Goal: Task Accomplishment & Management: Manage account settings

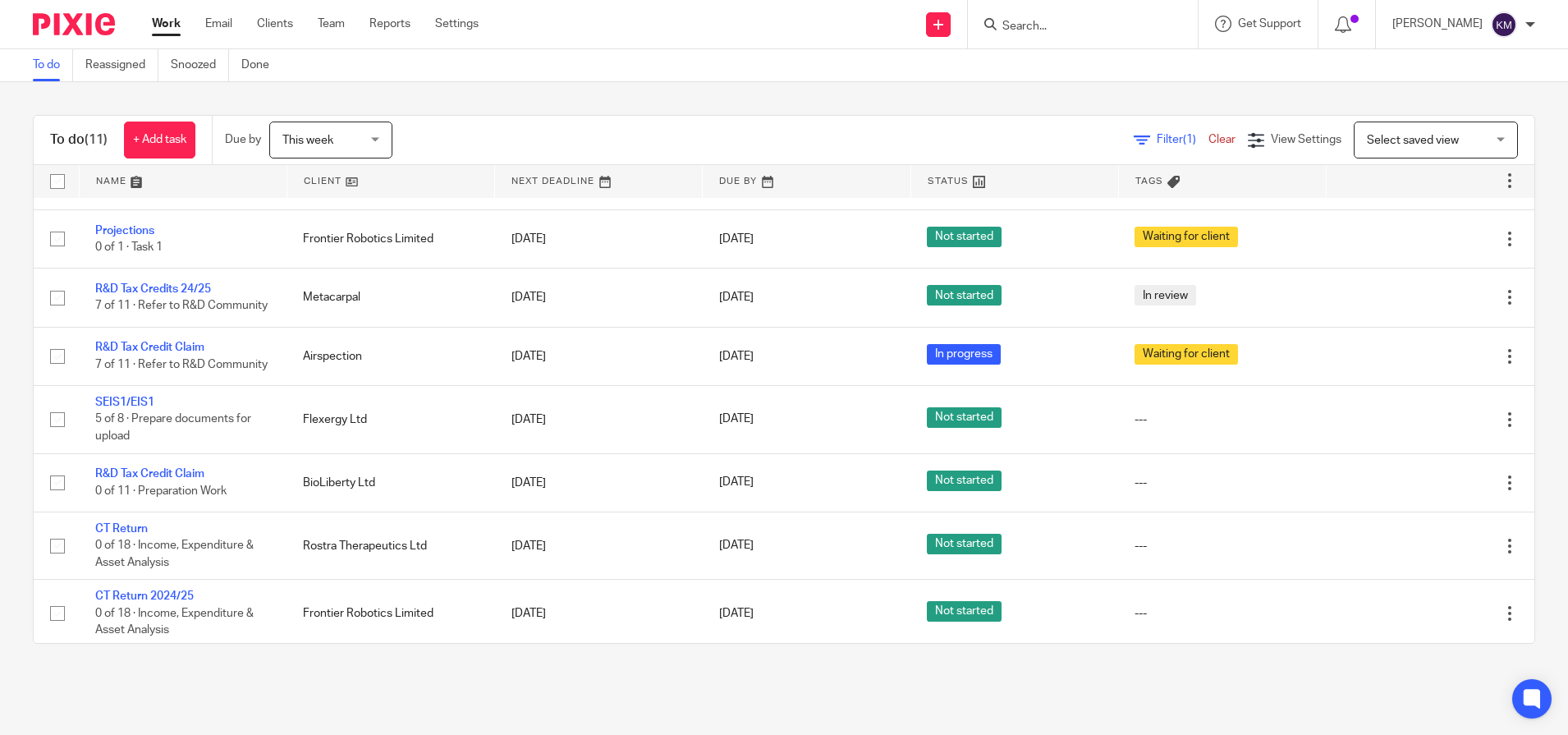
scroll to position [244, 0]
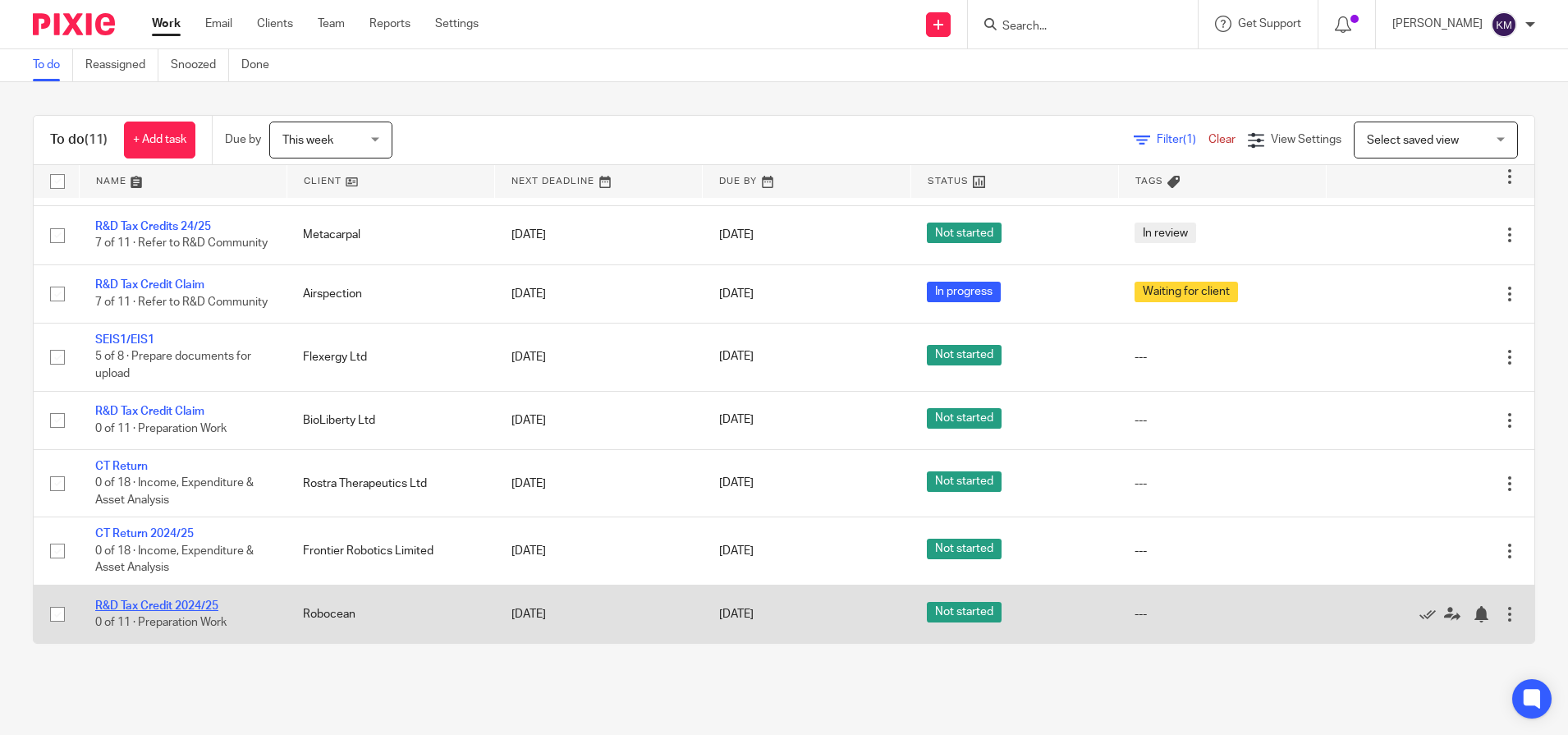
click at [169, 607] on link "R&D Tax Credit 2024/25" at bounding box center [157, 606] width 124 height 12
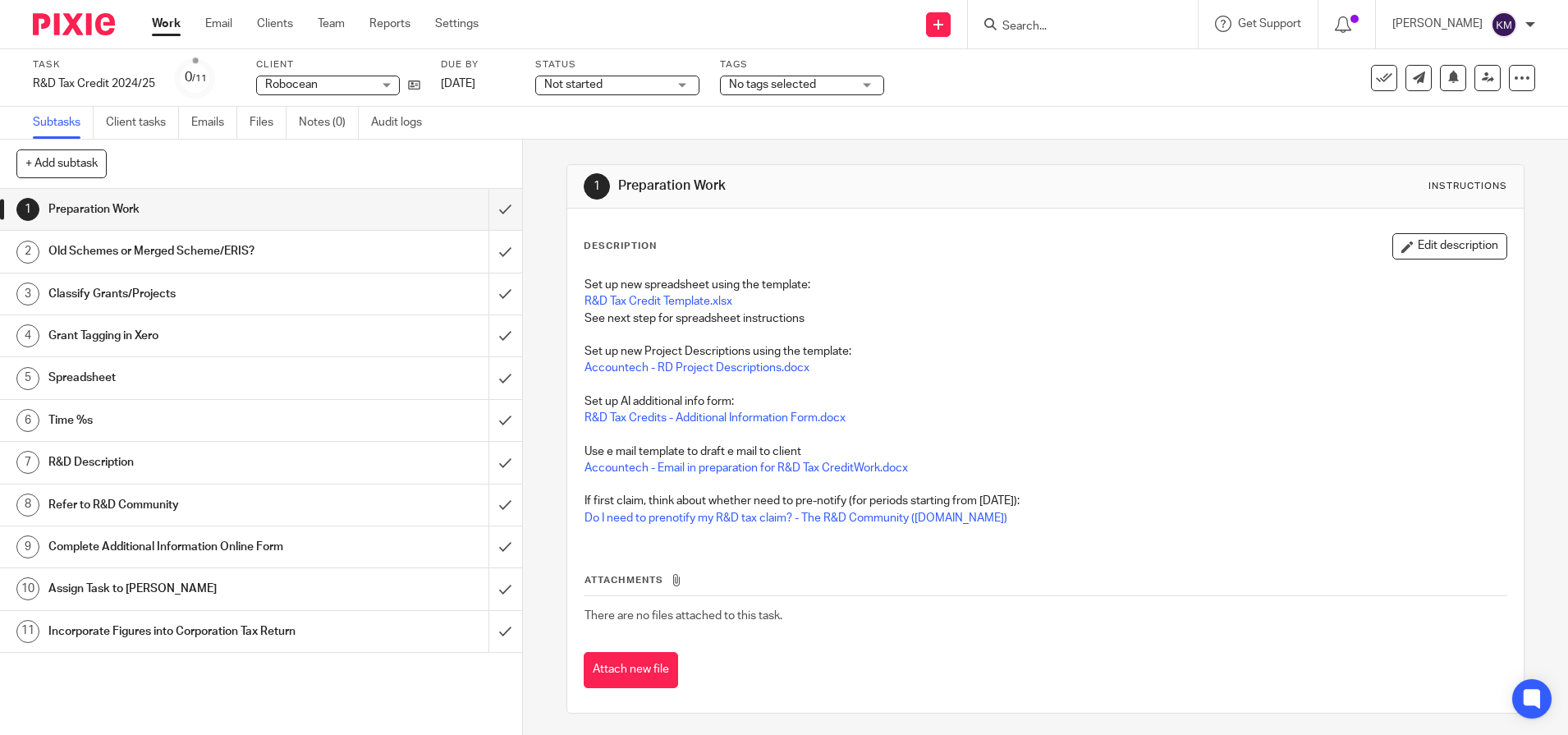
click at [1345, 350] on p "Set up new Project Descriptions using the template:" at bounding box center [1045, 352] width 922 height 16
click at [481, 216] on input "submit" at bounding box center [261, 209] width 522 height 41
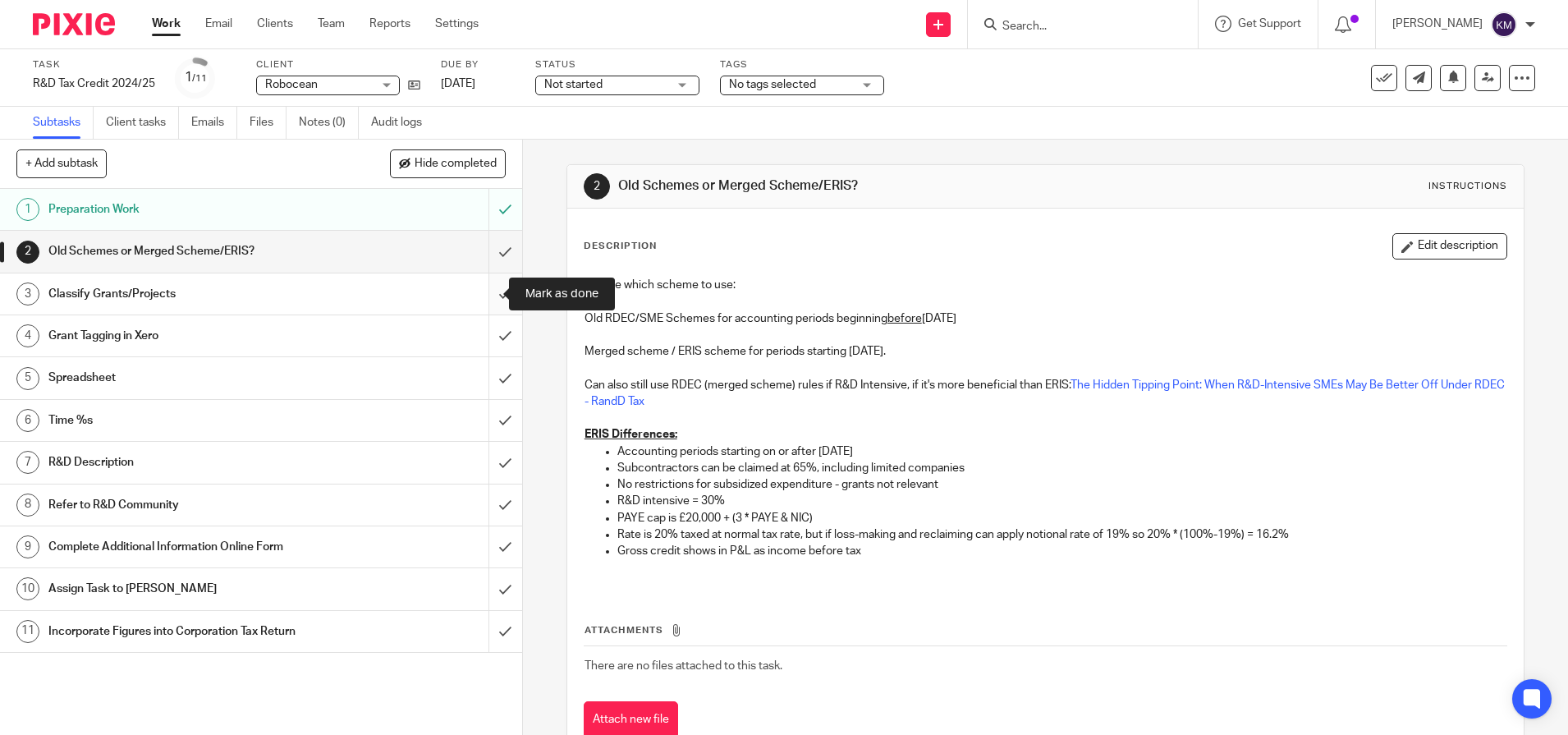
click at [482, 299] on input "submit" at bounding box center [261, 294] width 522 height 41
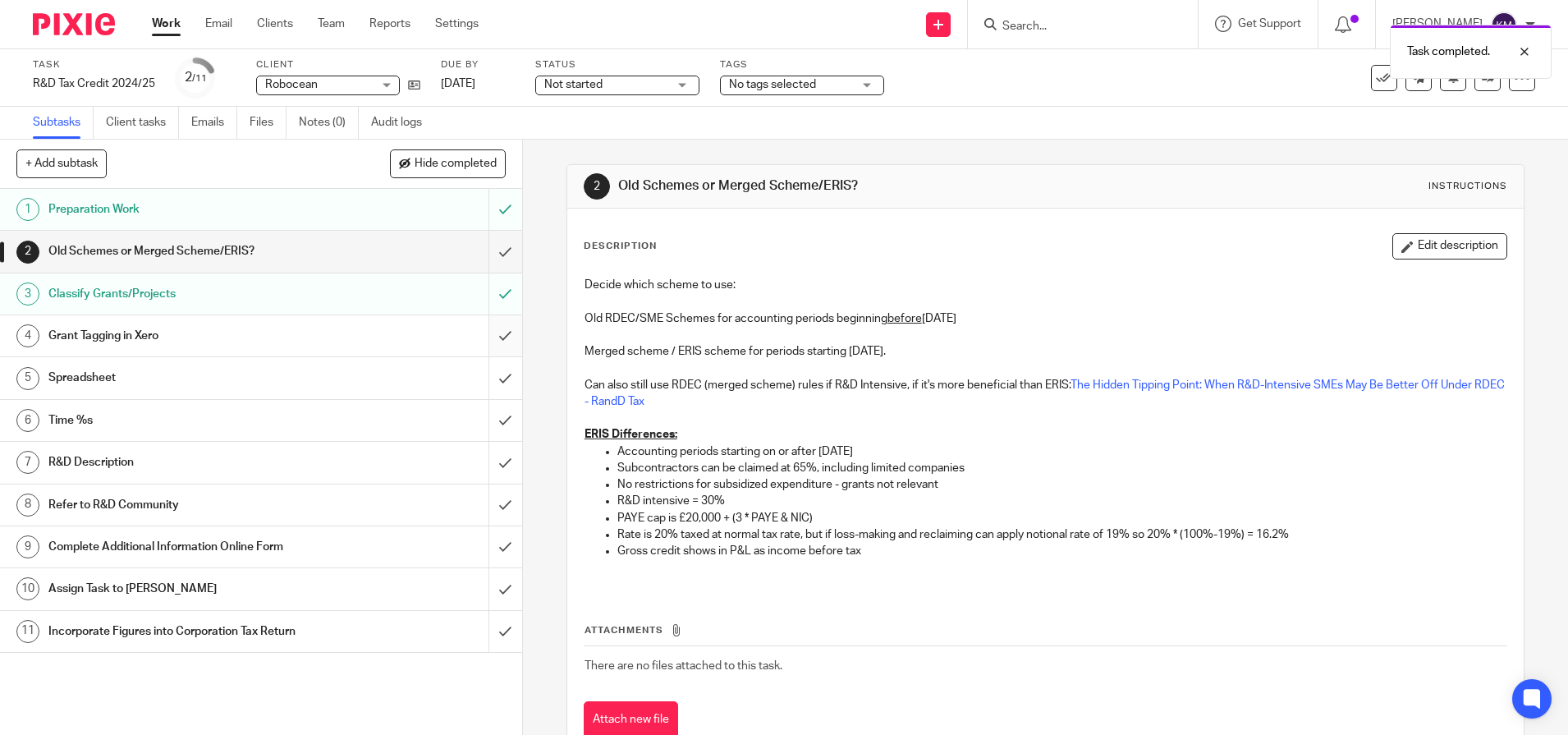
click at [482, 337] on input "submit" at bounding box center [261, 336] width 522 height 41
click at [484, 254] on input "submit" at bounding box center [261, 252] width 522 height 41
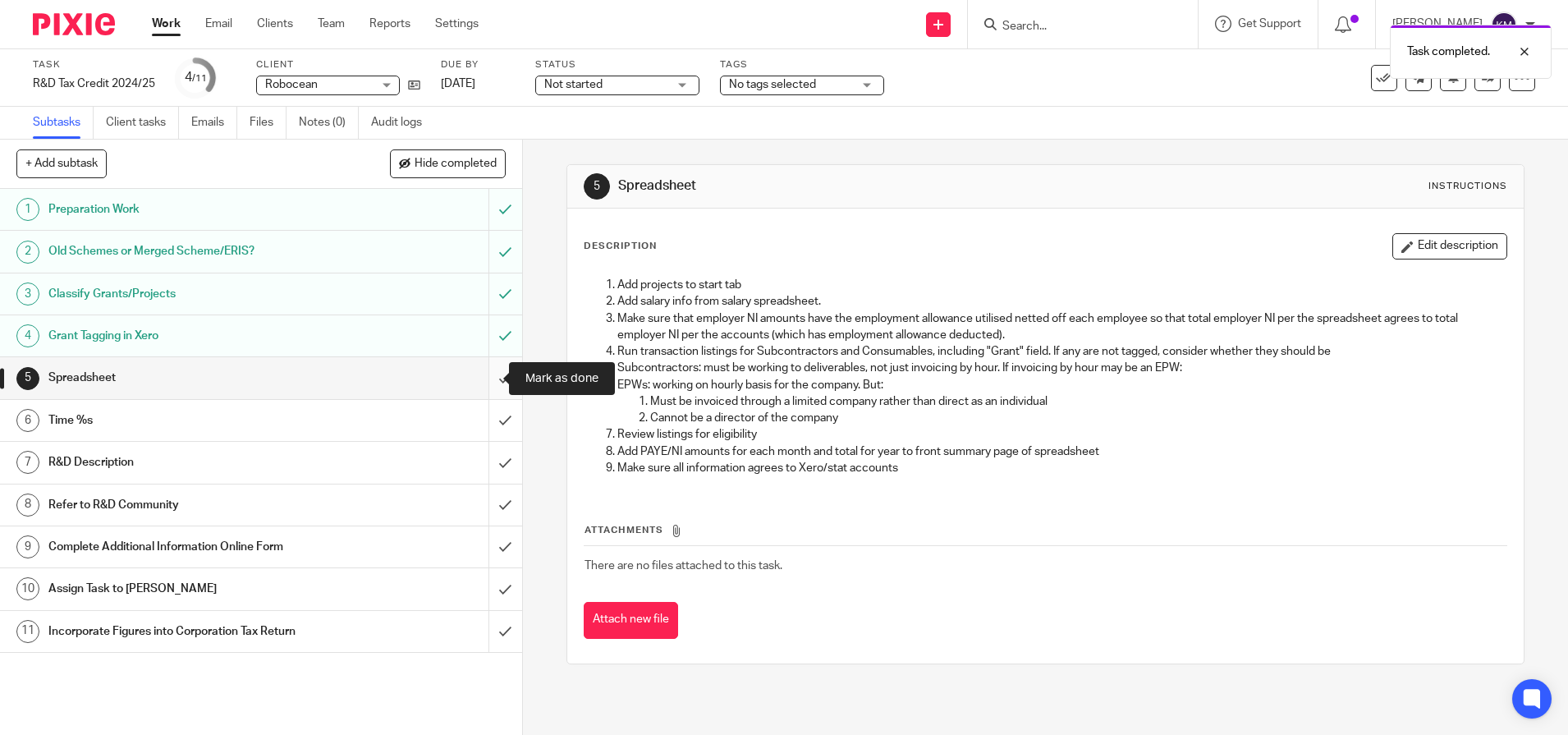
click at [492, 381] on input "submit" at bounding box center [261, 378] width 522 height 41
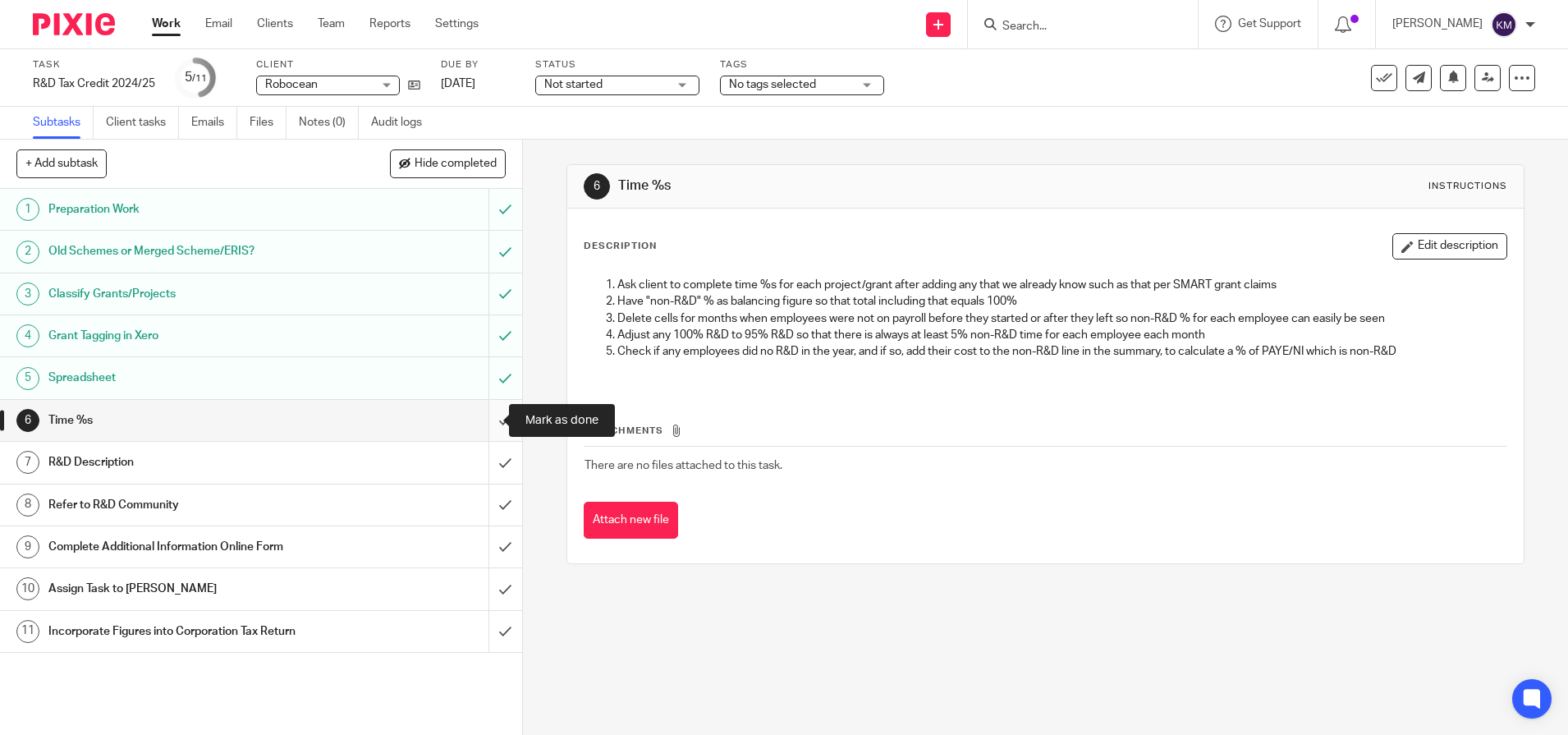
click at [482, 422] on input "submit" at bounding box center [261, 420] width 522 height 41
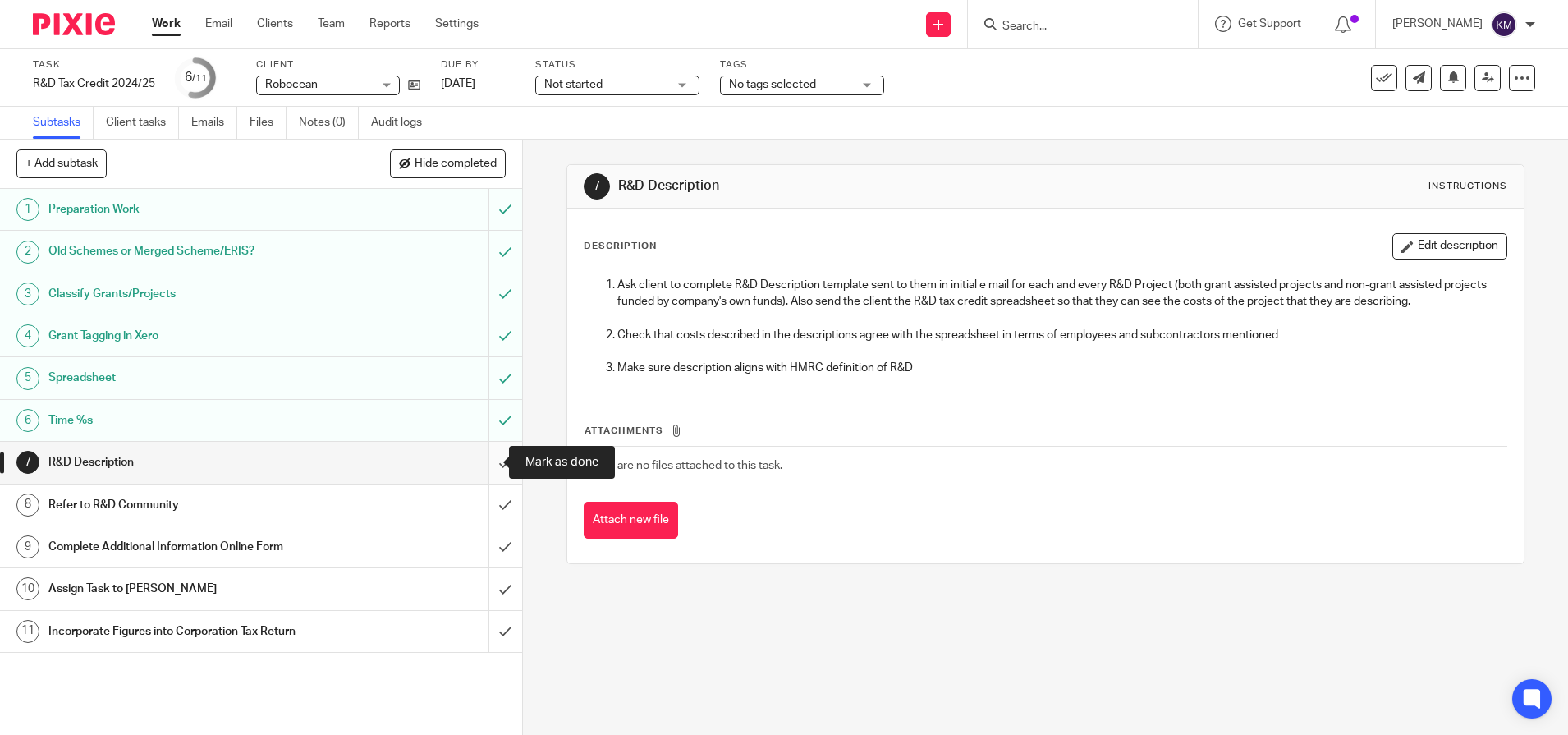
click at [481, 467] on input "submit" at bounding box center [261, 463] width 522 height 41
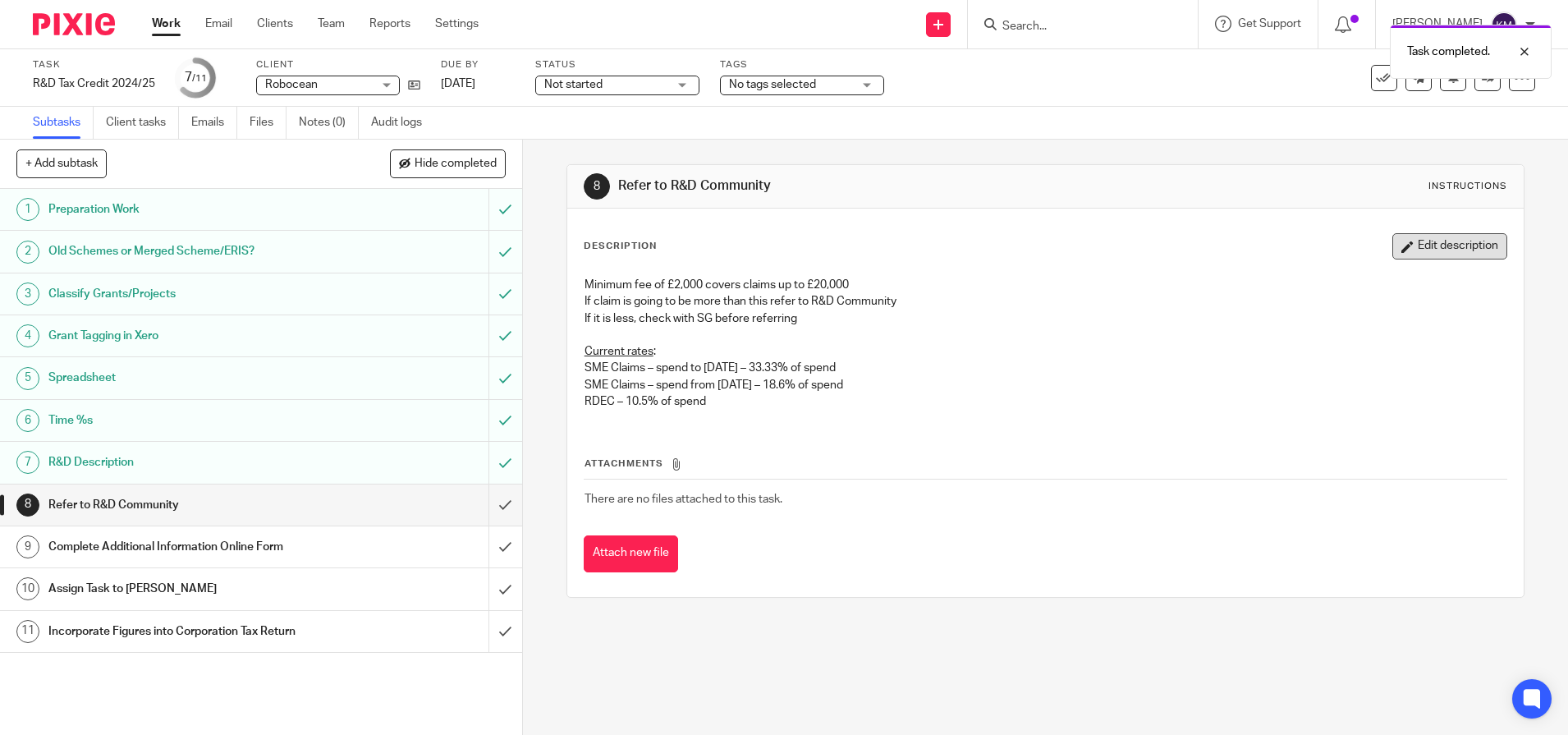
click at [1435, 244] on button "Edit description" at bounding box center [1449, 246] width 115 height 26
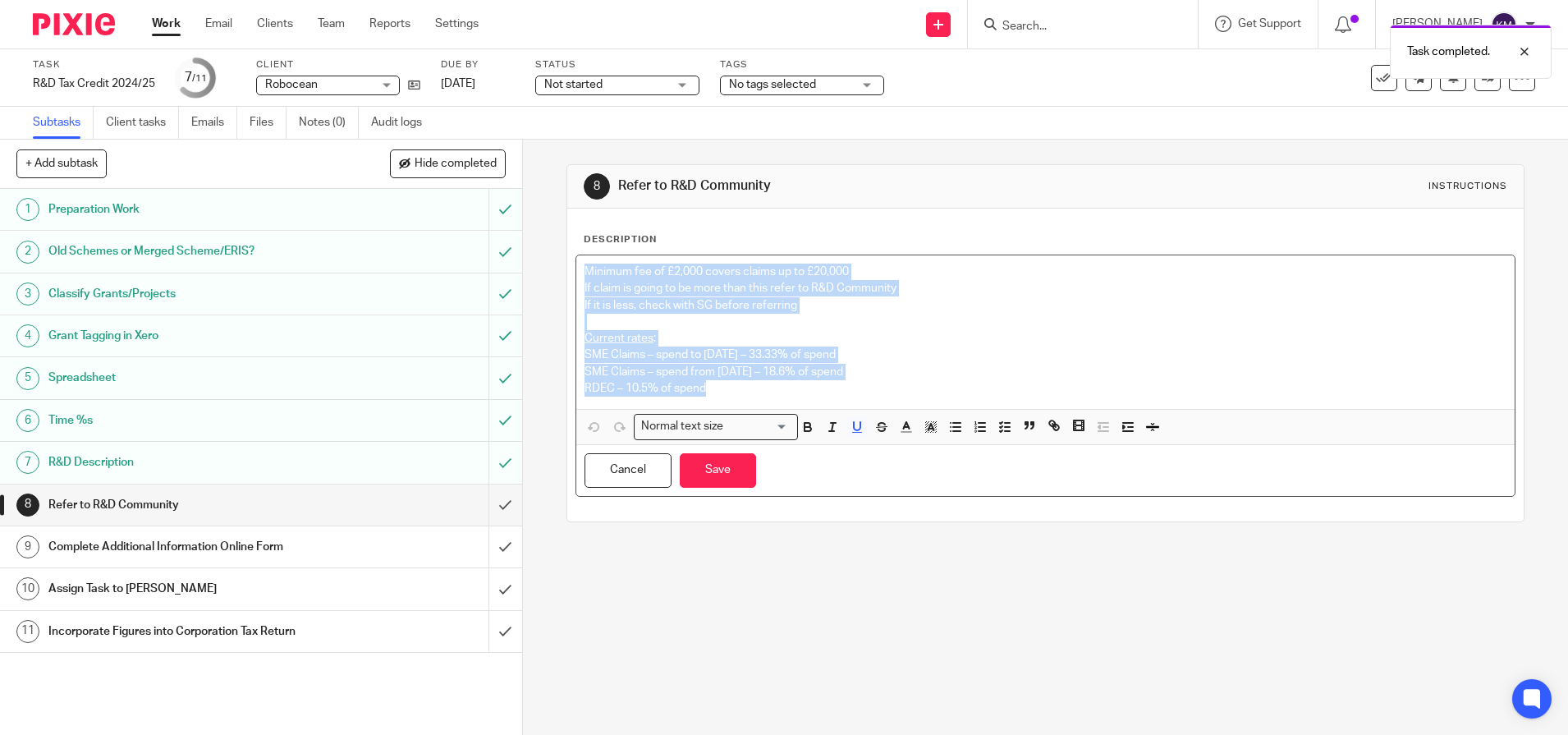
drag, startPoint x: 724, startPoint y: 390, endPoint x: 573, endPoint y: 247, distance: 208.0
click at [573, 247] on div "Description Minimum fee of £2,000 covers claims up to £20,000 If claim is going…" at bounding box center [1045, 364] width 957 height 313
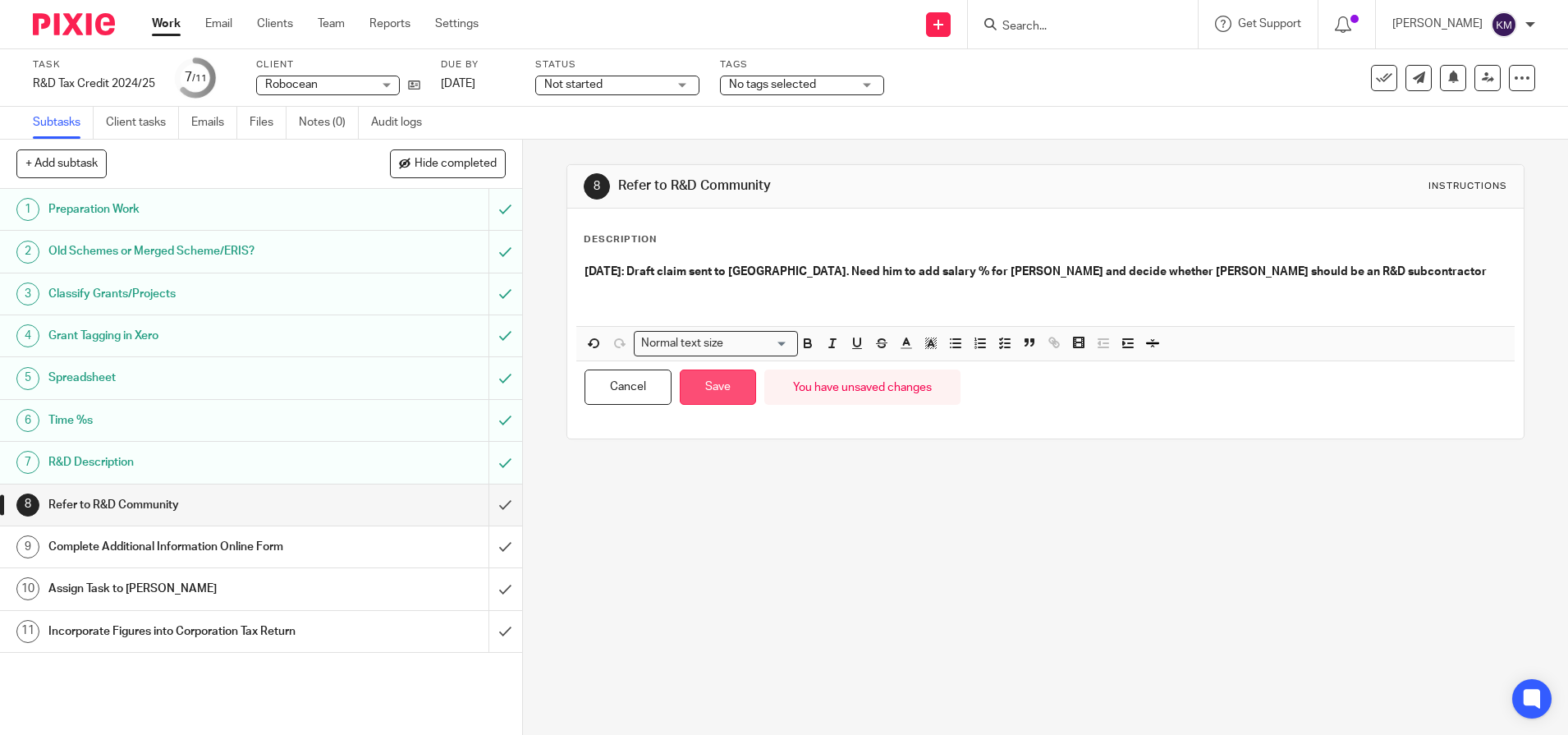
click at [702, 383] on button "Save" at bounding box center [718, 387] width 77 height 35
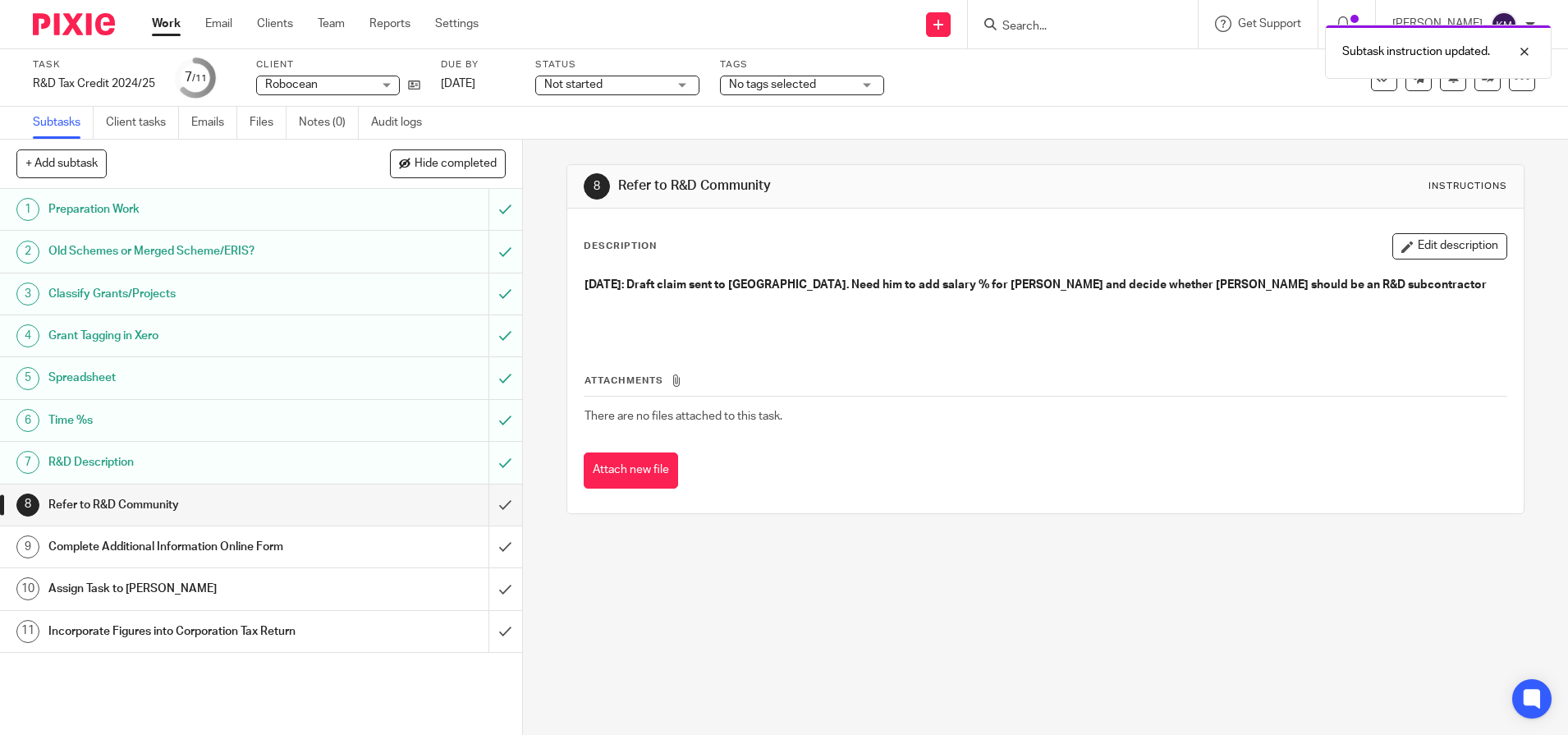
click at [682, 87] on div "Not started Not started" at bounding box center [618, 86] width 164 height 20
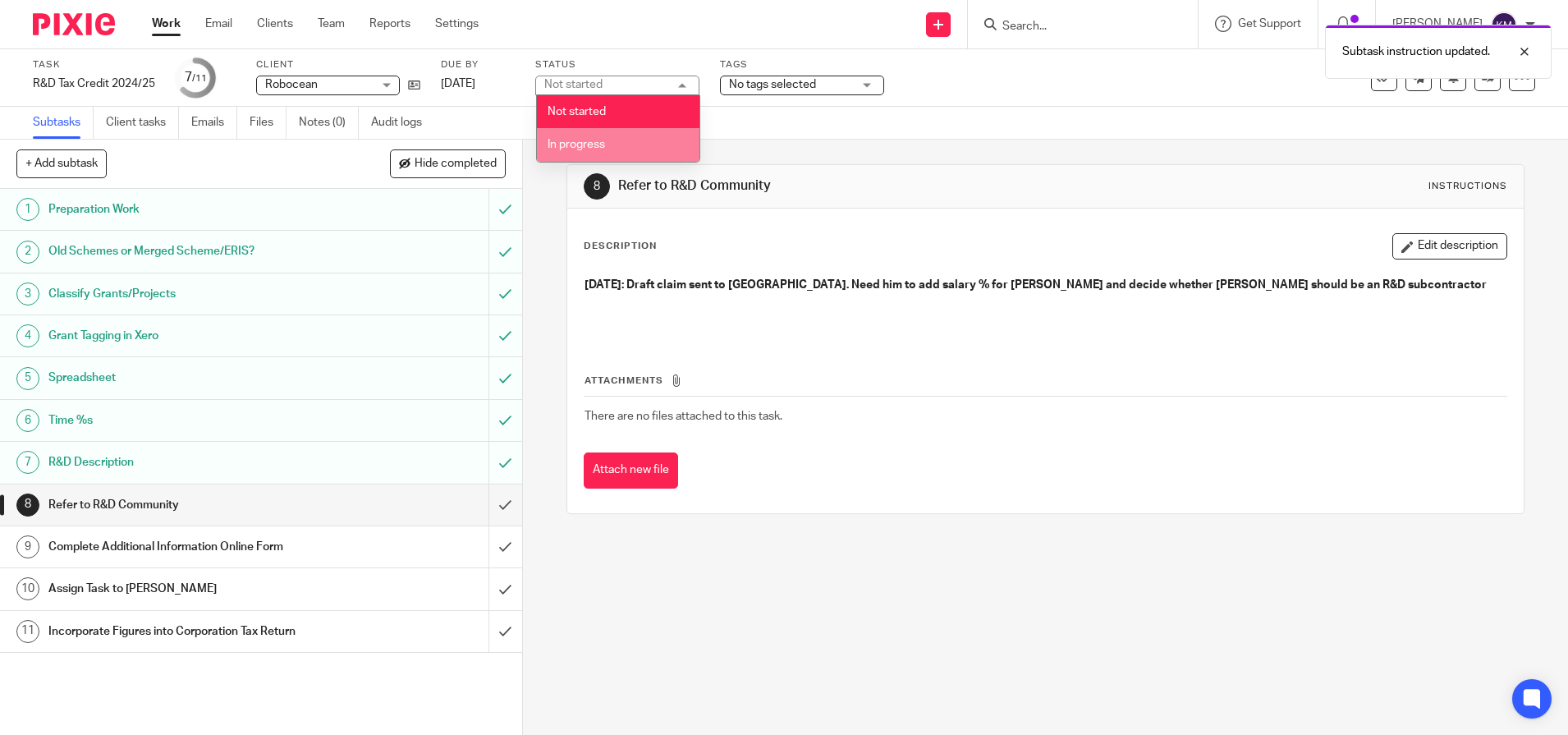
click at [579, 140] on span "In progress" at bounding box center [576, 144] width 58 height 12
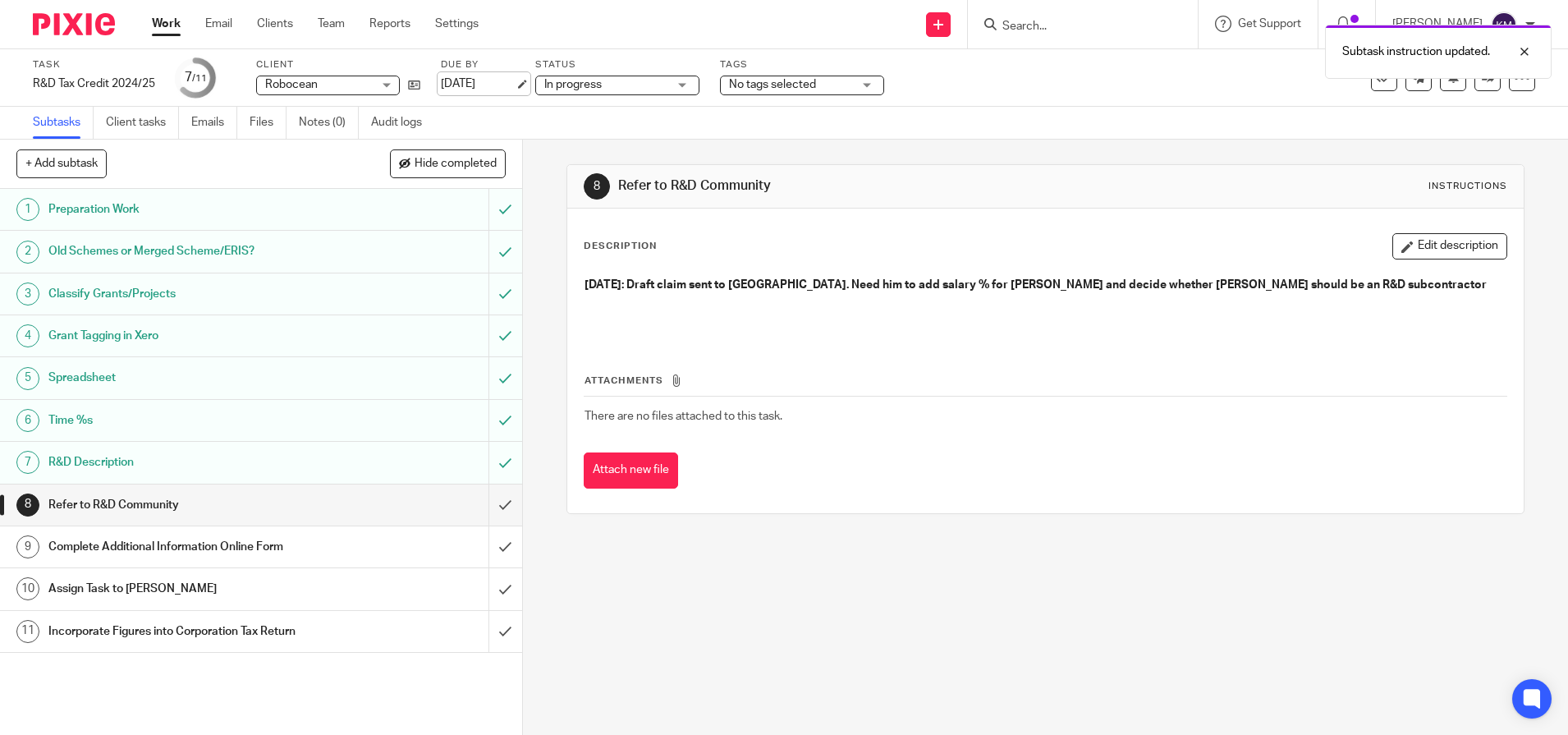
click at [482, 86] on link "15 Aug 2025" at bounding box center [478, 84] width 74 height 17
click at [73, 27] on img at bounding box center [73, 24] width 82 height 23
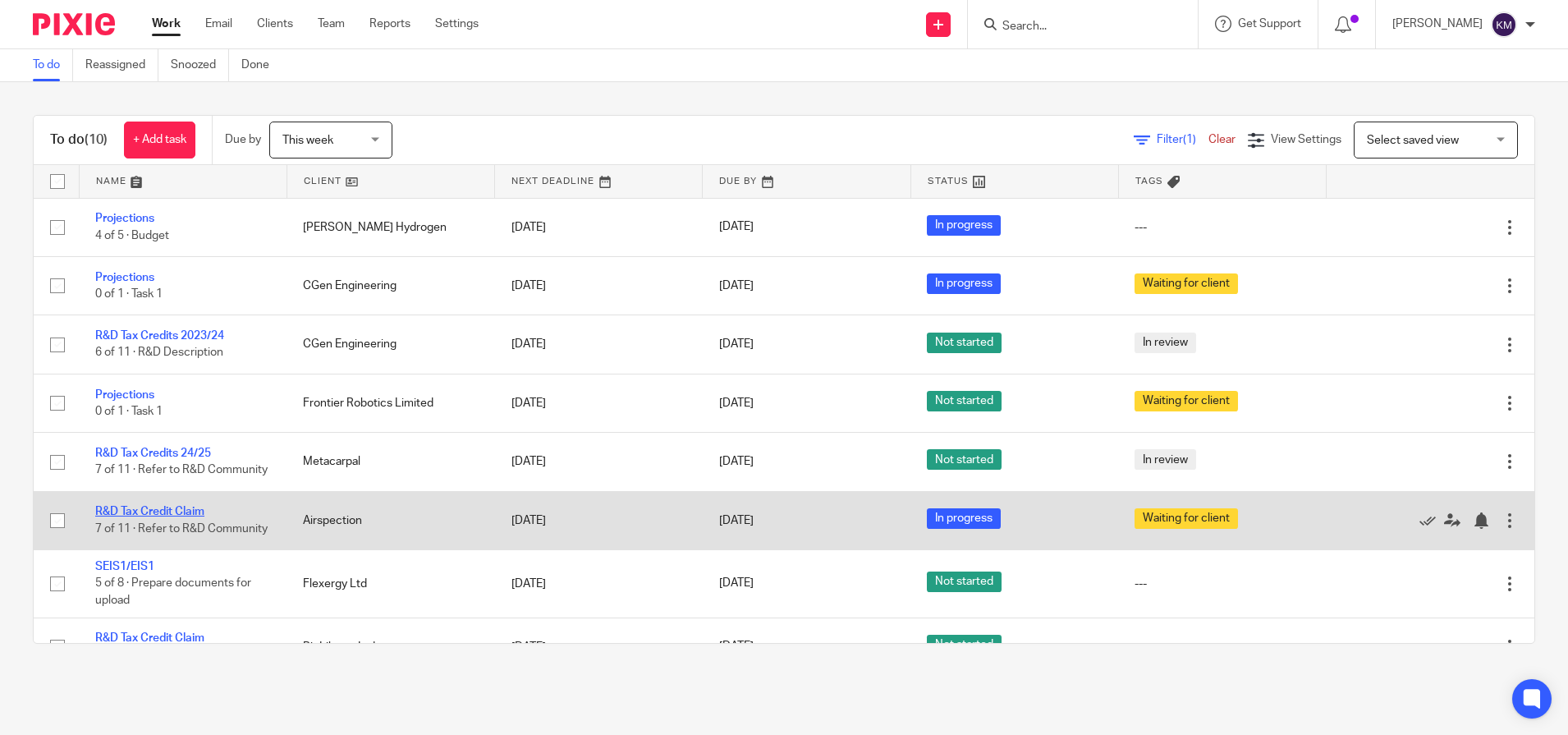
click at [148, 517] on link "R&D Tax Credit Claim" at bounding box center [150, 511] width 109 height 12
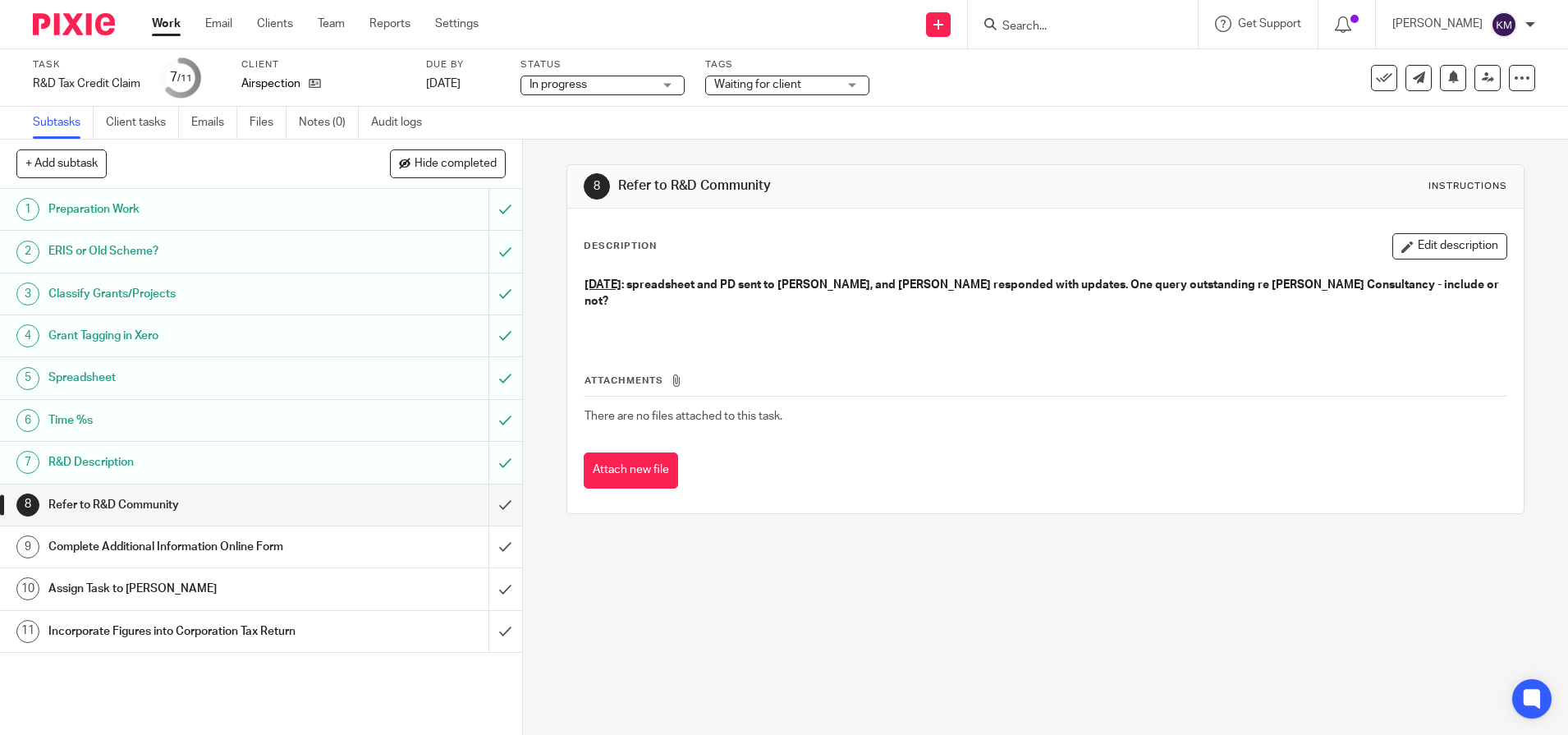
click at [60, 32] on img at bounding box center [73, 24] width 82 height 23
